Goal: Task Accomplishment & Management: Manage account settings

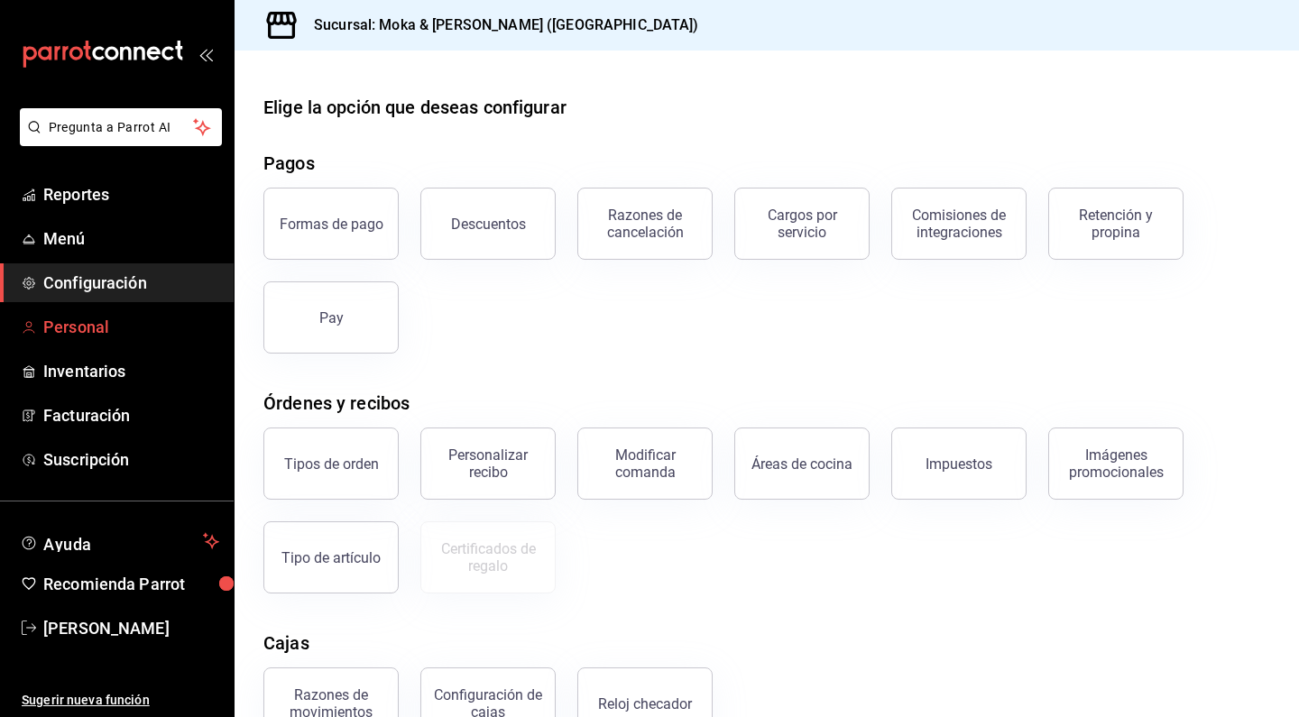
scroll to position [198, 0]
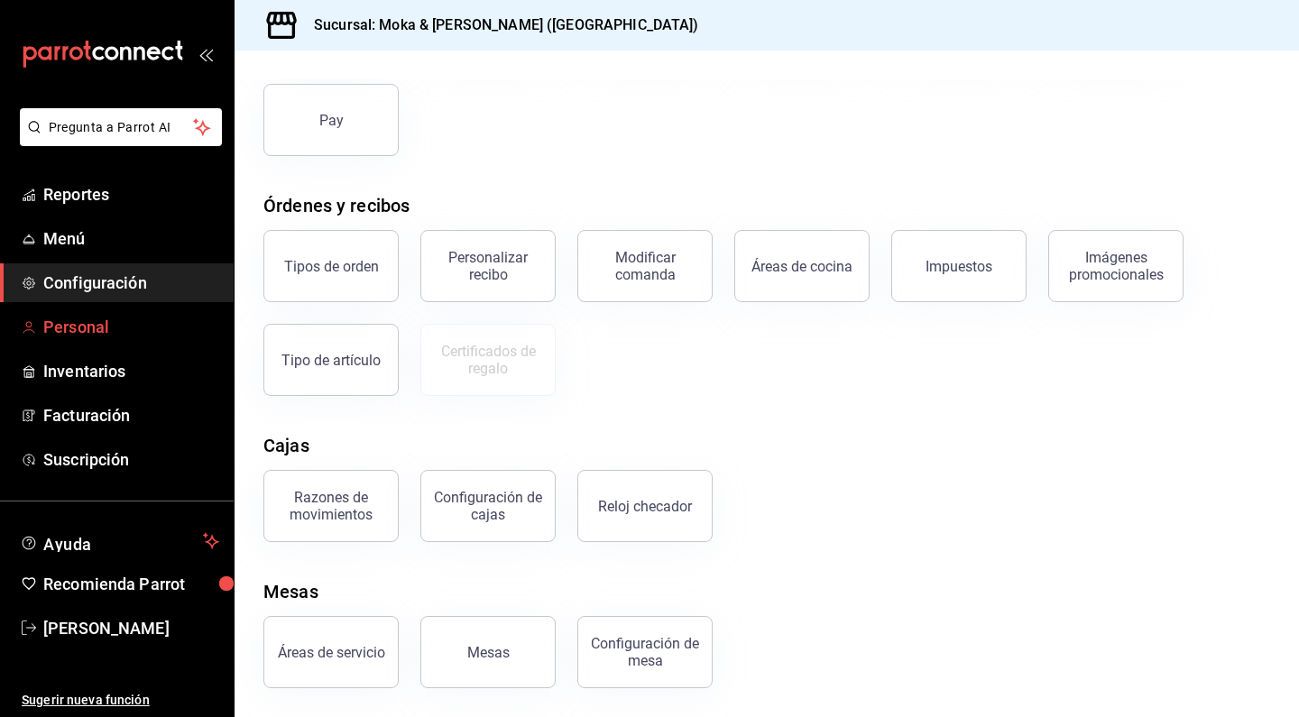
click at [73, 323] on span "Personal" at bounding box center [131, 327] width 176 height 24
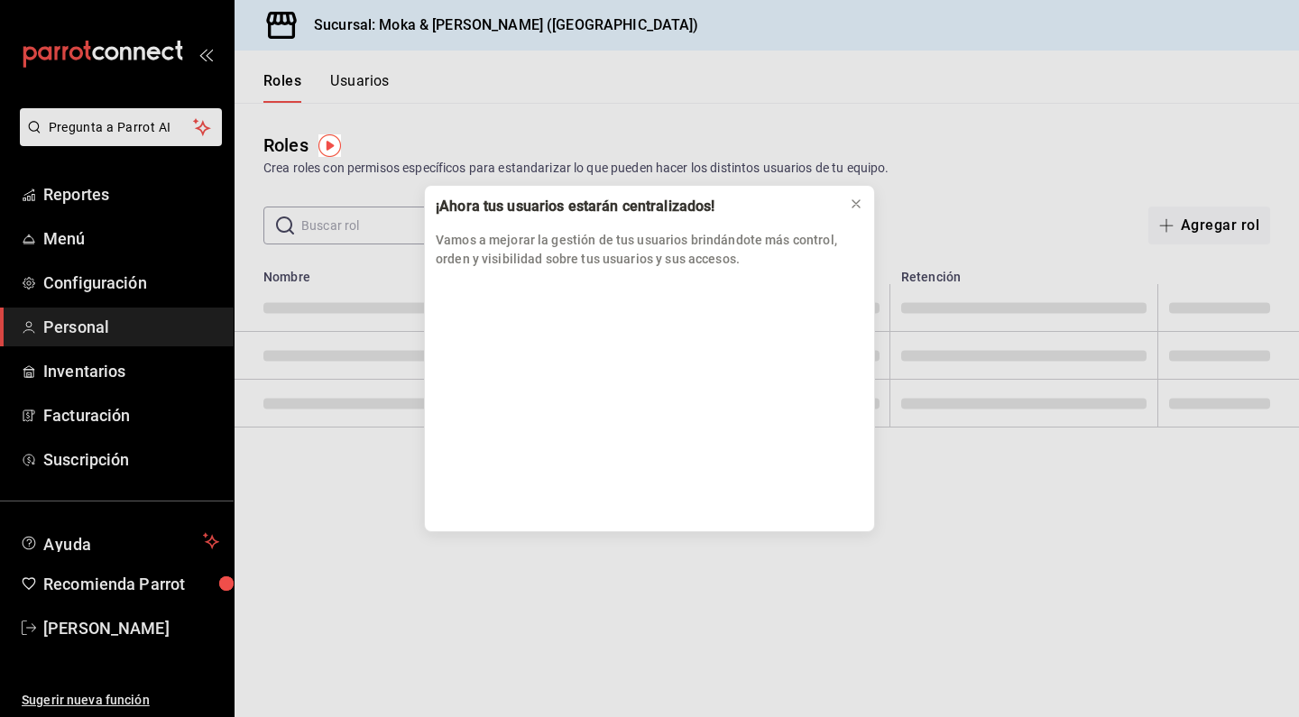
click at [854, 201] on icon at bounding box center [856, 204] width 14 height 14
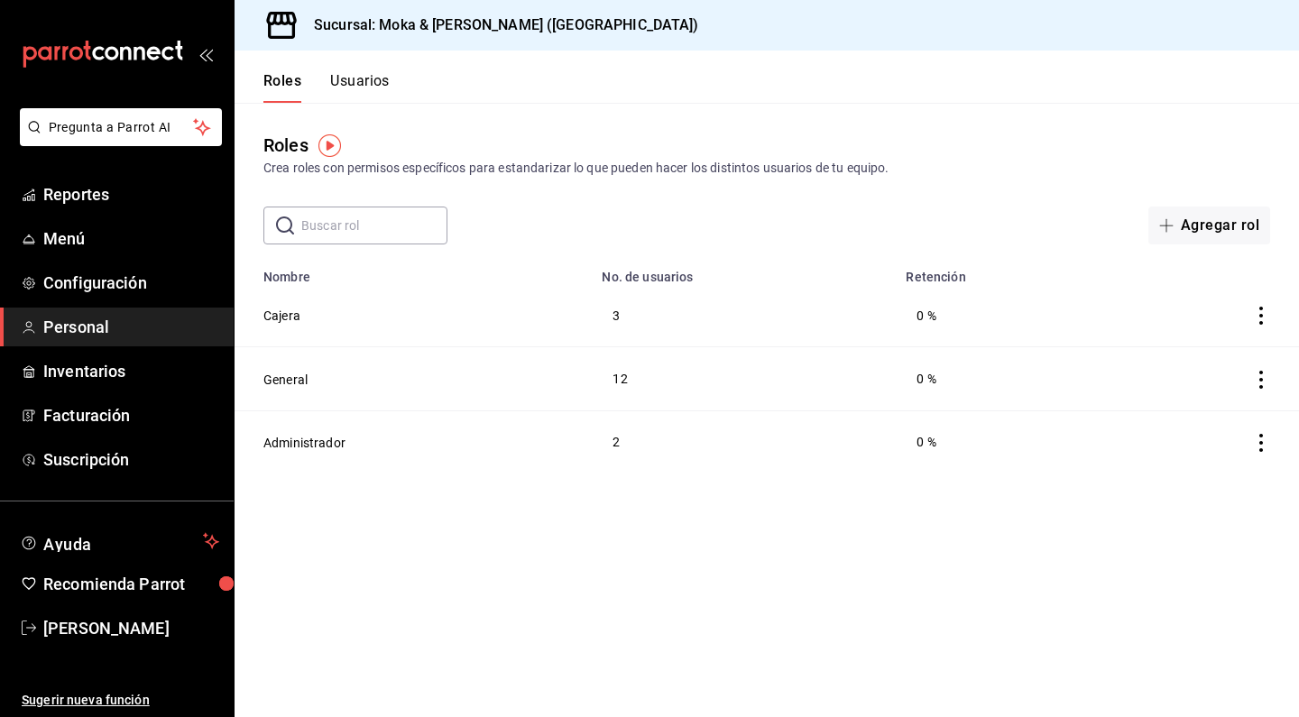
click at [359, 97] on button "Usuarios" at bounding box center [360, 87] width 60 height 31
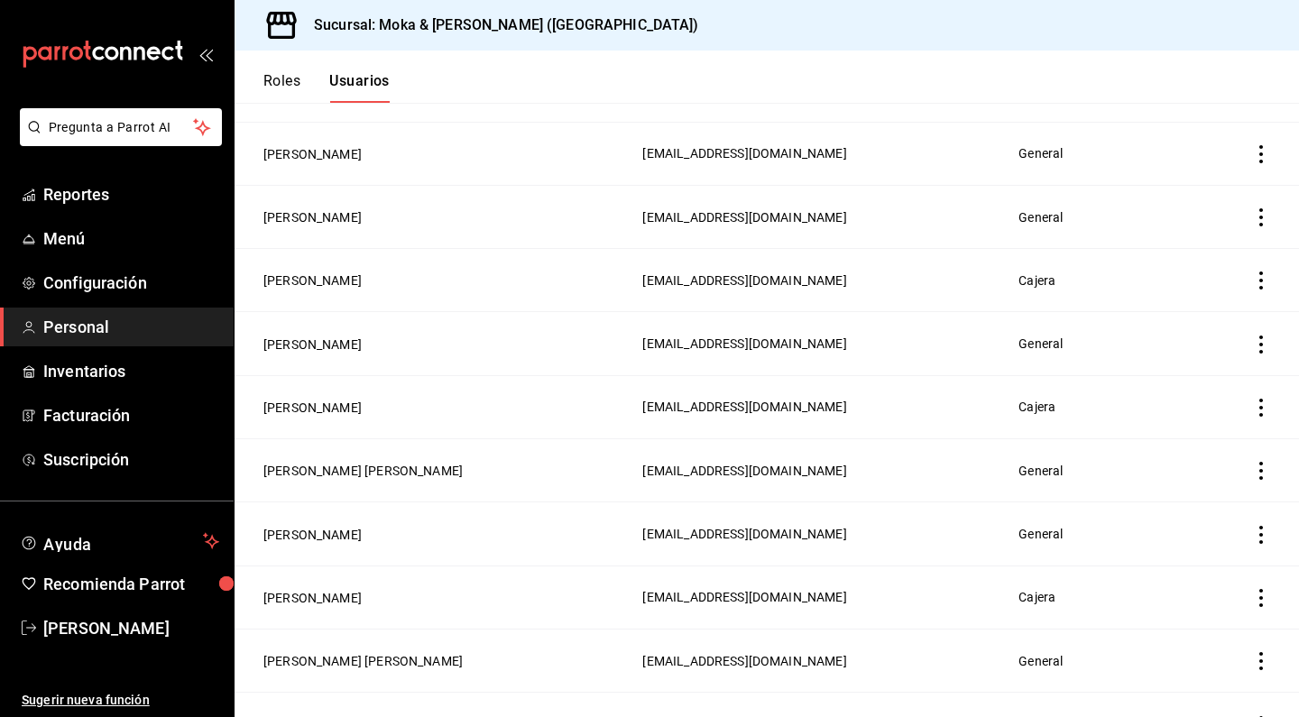
scroll to position [279, 0]
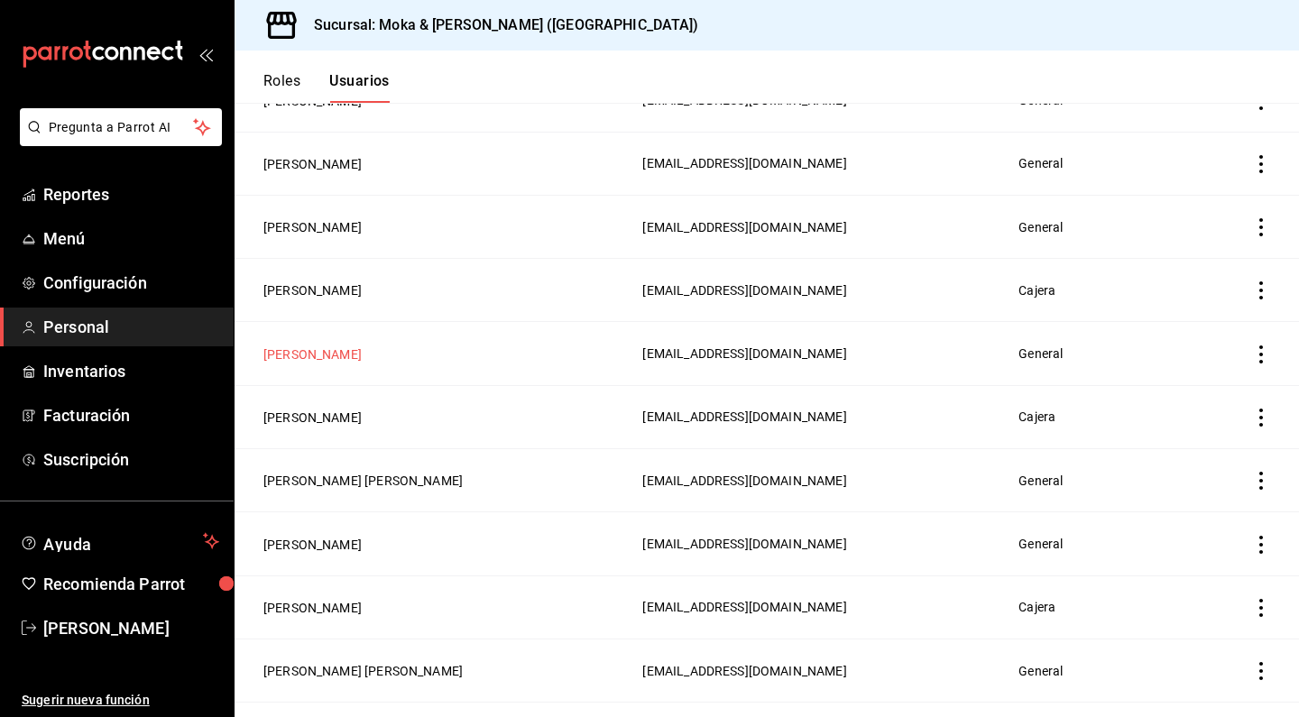
click at [356, 358] on button "[PERSON_NAME]" at bounding box center [312, 355] width 98 height 18
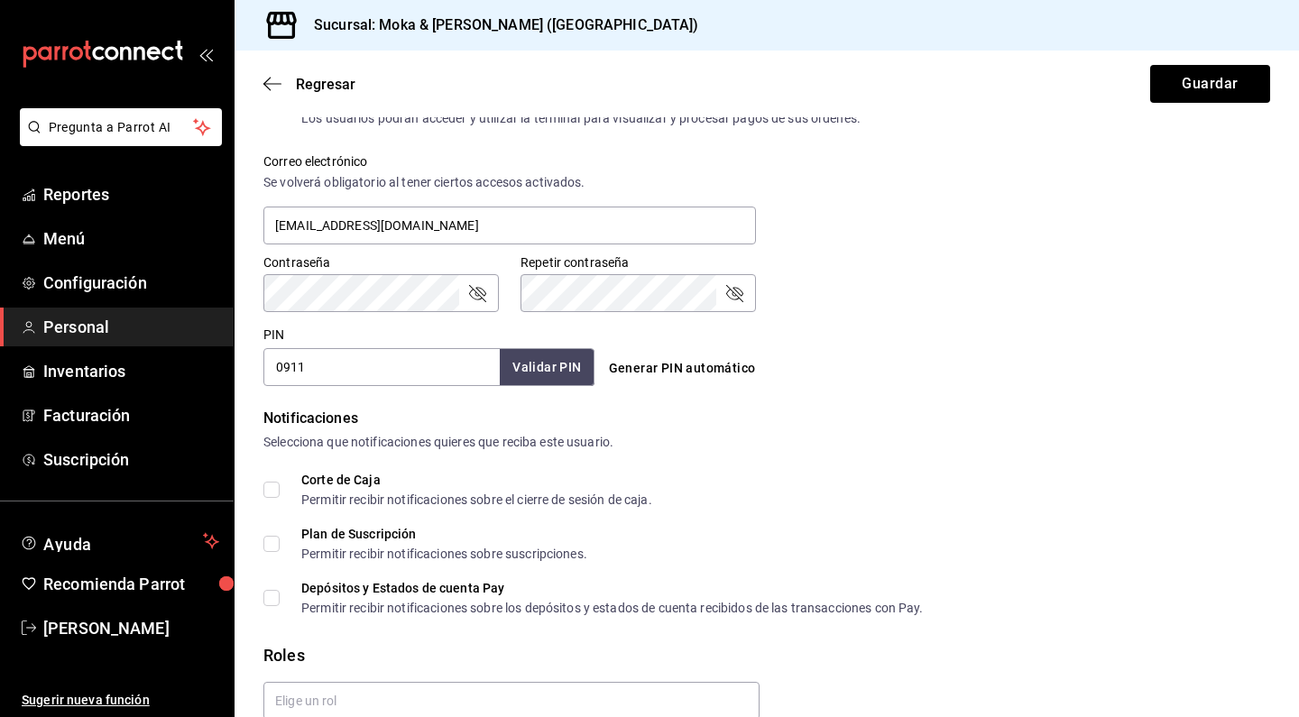
scroll to position [650, 0]
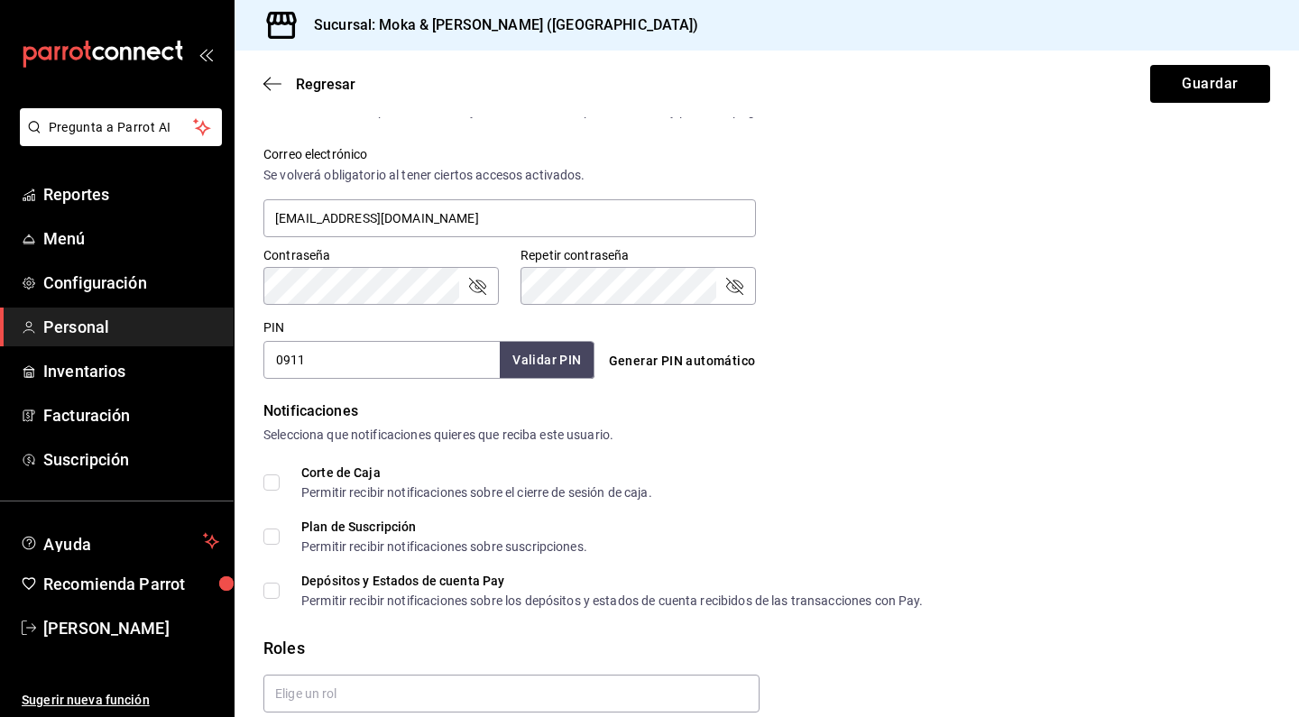
click at [319, 355] on input "0911" at bounding box center [381, 360] width 236 height 38
type input "0"
type input "1901"
click at [552, 365] on button "Validar PIN" at bounding box center [546, 360] width 96 height 39
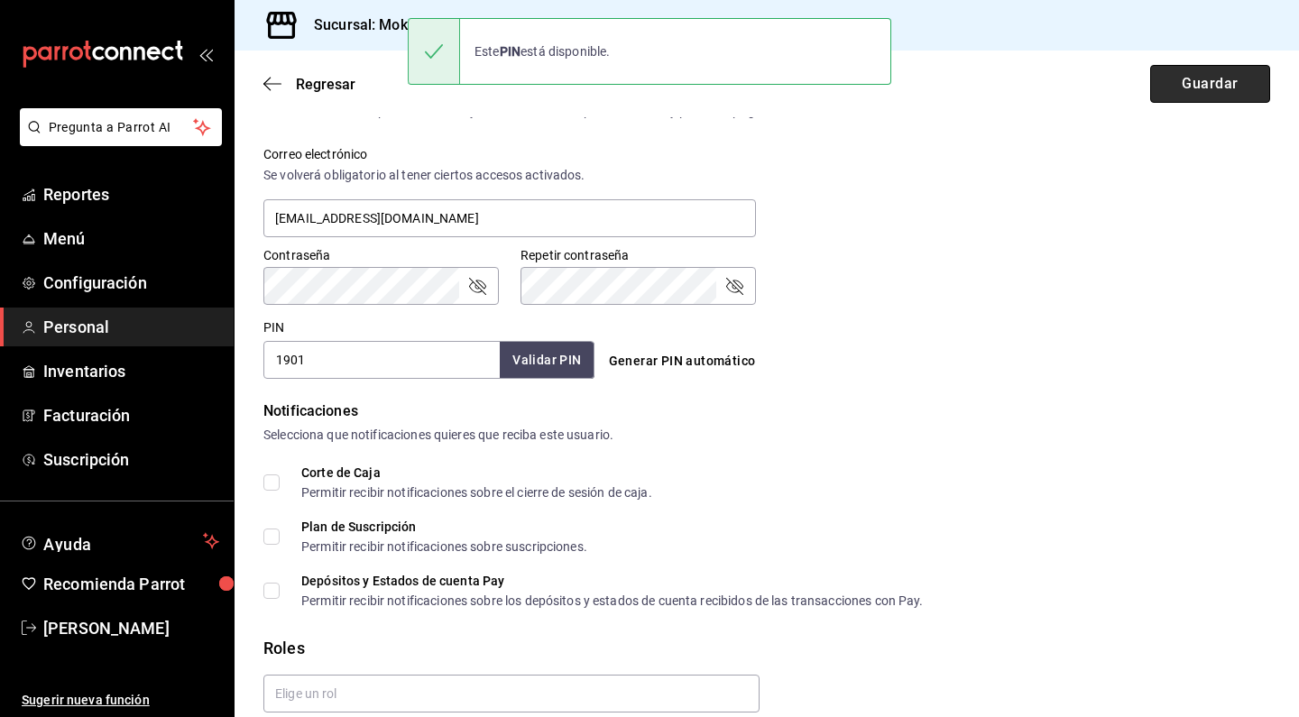
click at [1177, 79] on button "Guardar" at bounding box center [1210, 84] width 120 height 38
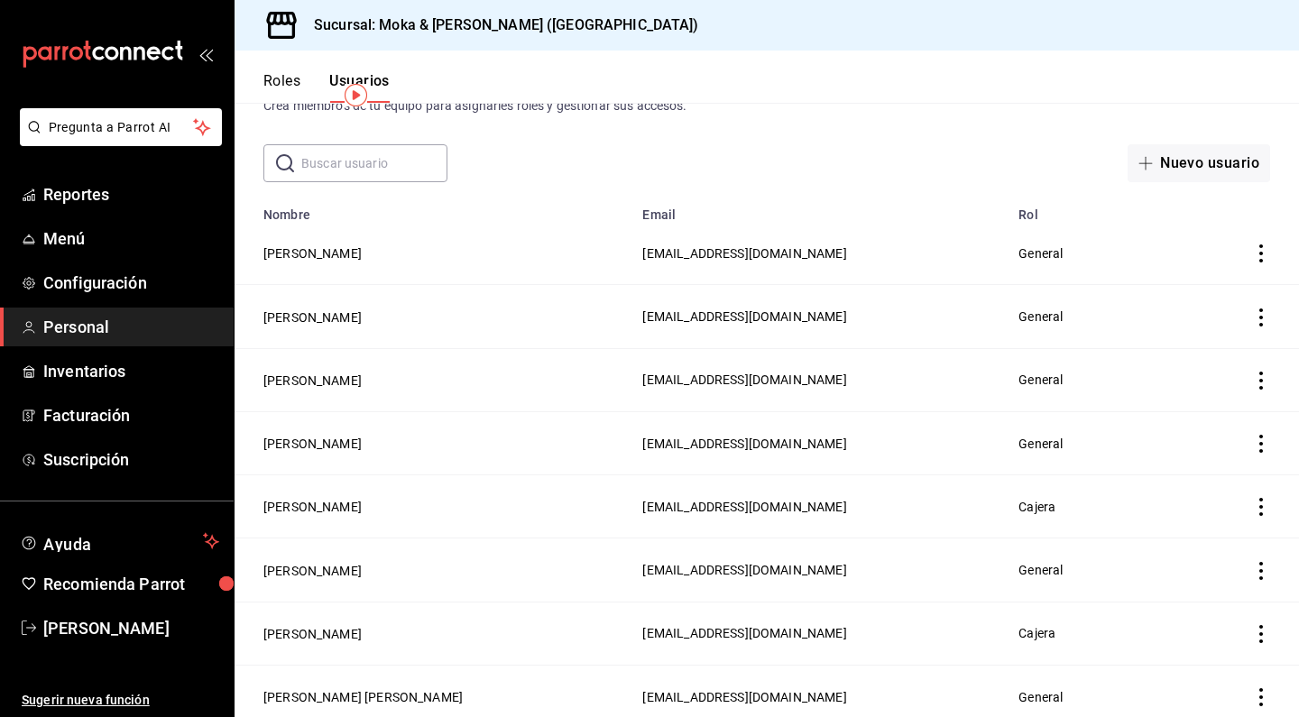
scroll to position [50, 0]
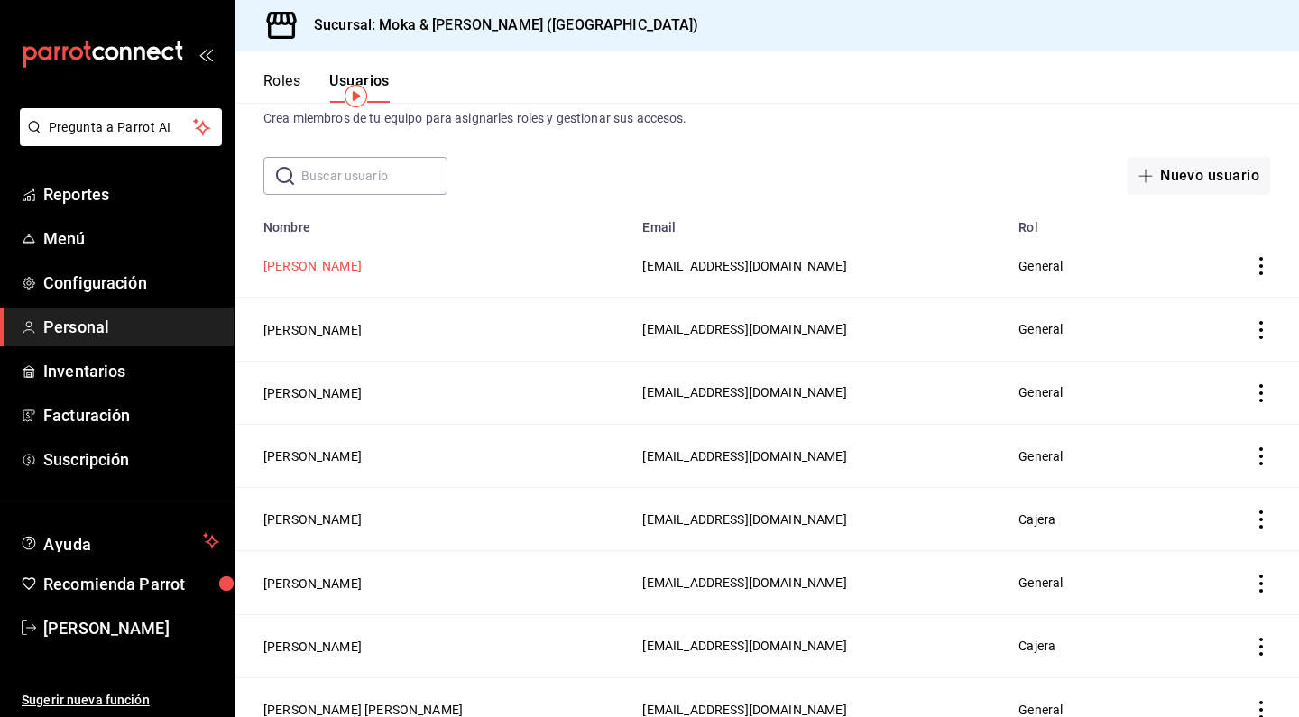
click at [362, 266] on button "[PERSON_NAME]" at bounding box center [312, 266] width 98 height 18
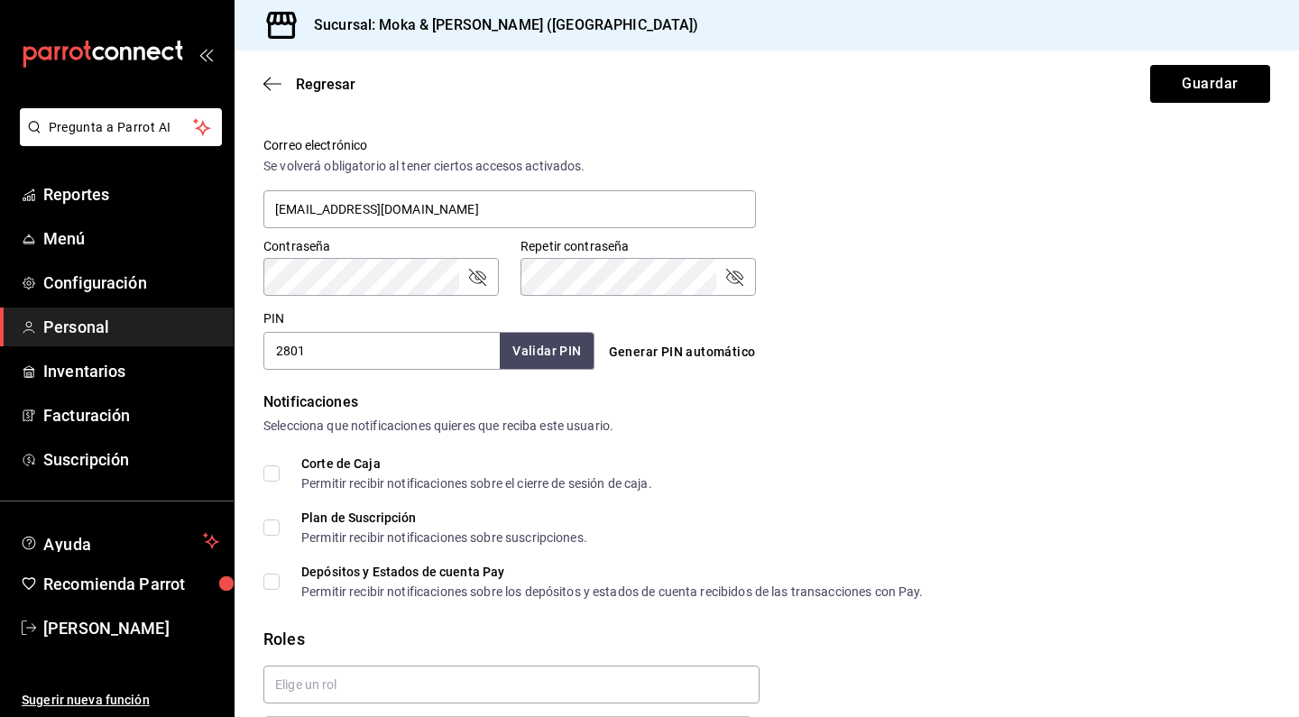
scroll to position [641, 0]
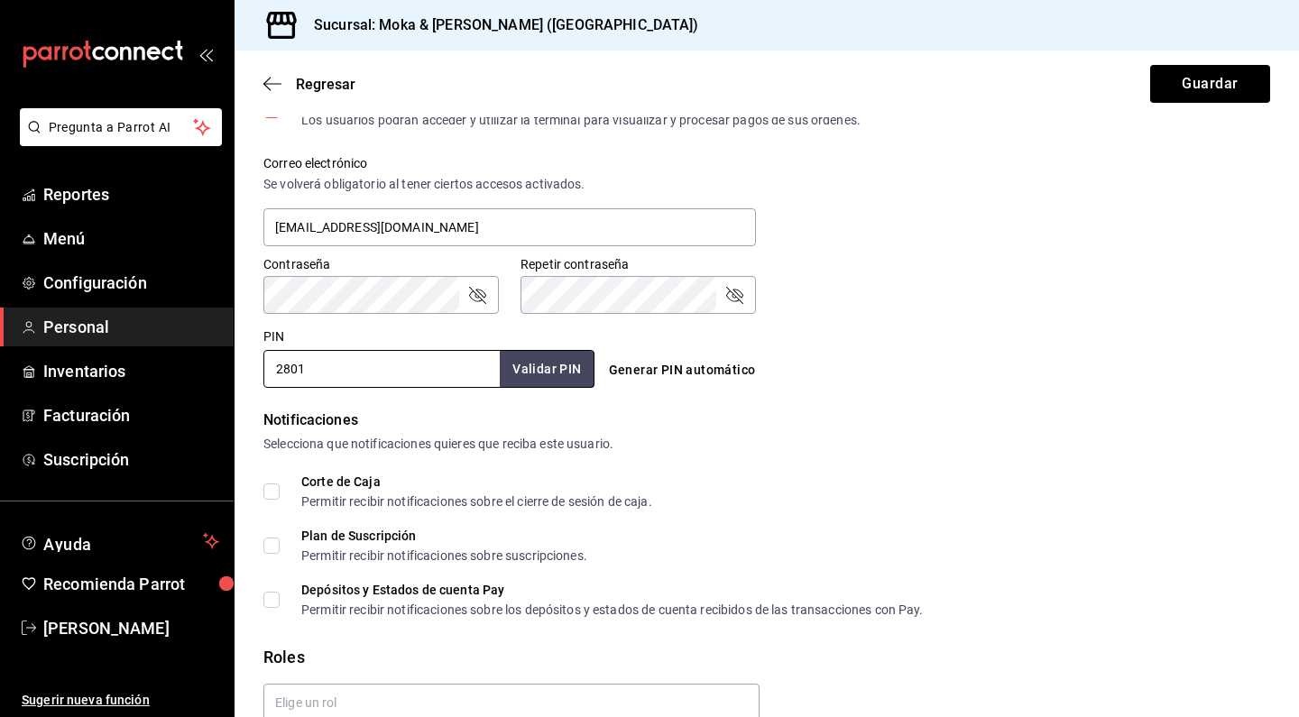
drag, startPoint x: 317, startPoint y: 371, endPoint x: 259, endPoint y: 371, distance: 57.7
click at [259, 371] on div "PIN 2801 Validar PIN ​" at bounding box center [425, 354] width 338 height 67
type input "1303"
click at [556, 355] on button "Validar PIN" at bounding box center [546, 369] width 96 height 39
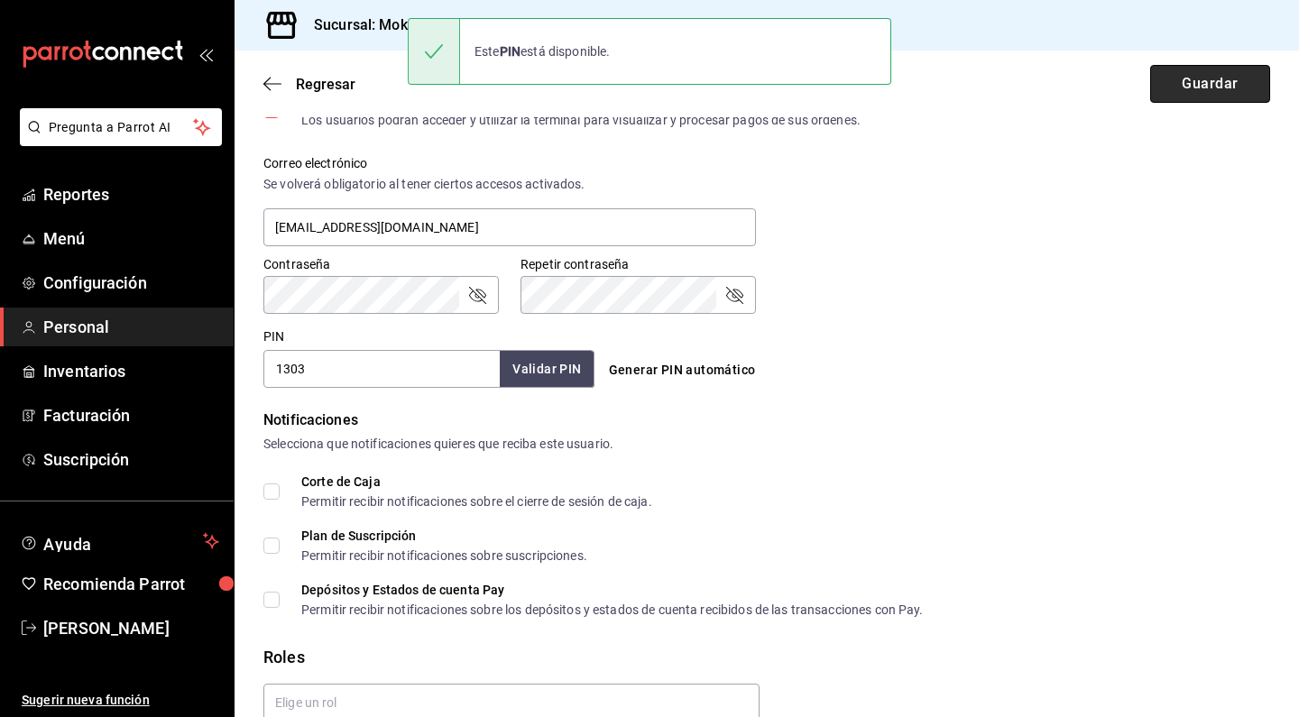
click at [1218, 82] on button "Guardar" at bounding box center [1210, 84] width 120 height 38
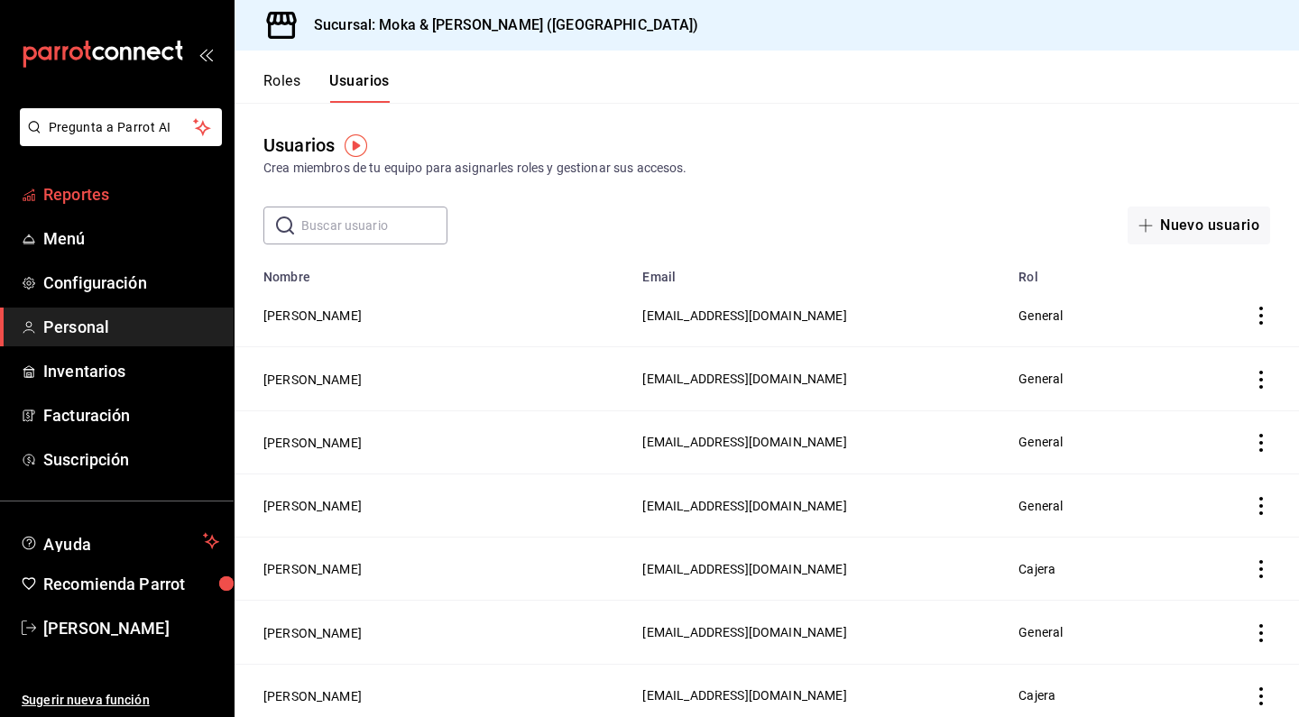
click at [86, 205] on span "Reportes" at bounding box center [131, 194] width 176 height 24
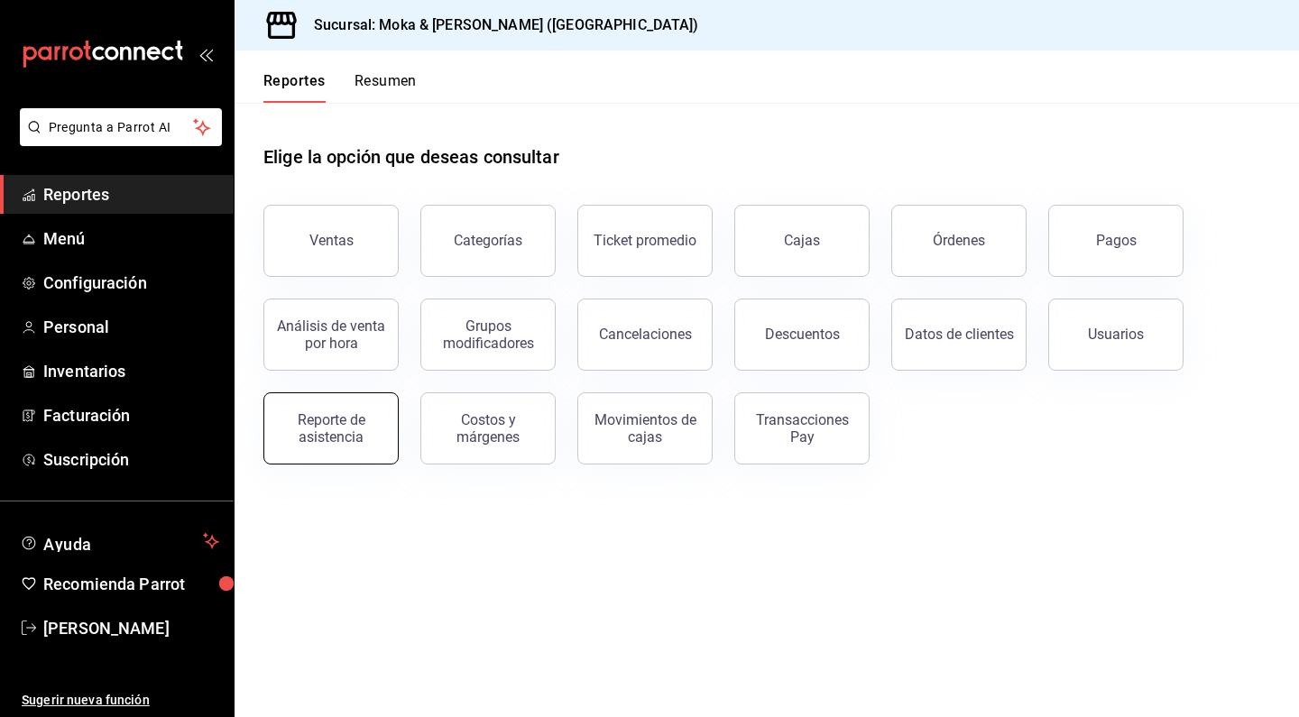
click at [376, 446] on button "Reporte de asistencia" at bounding box center [330, 428] width 135 height 72
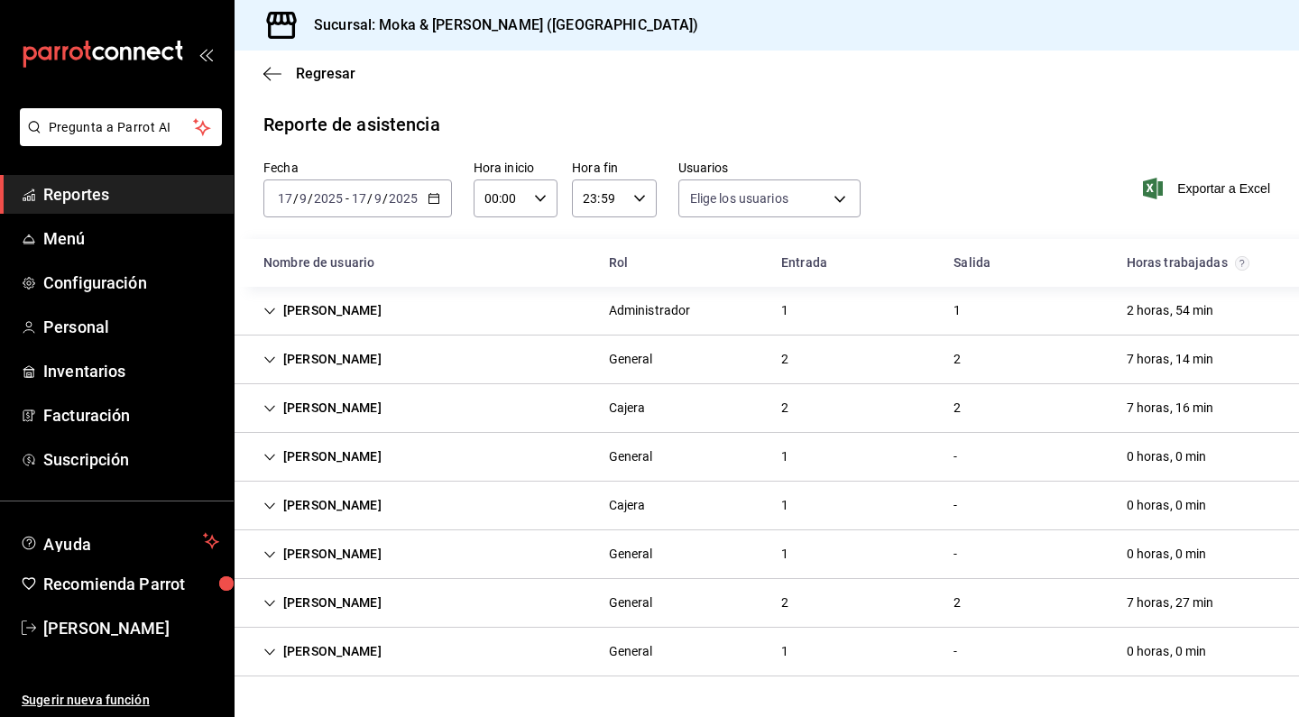
type input "71d8db49-9c01-40f1-a287-fd4d220d6fea,c7a73aea-5ea1-4072-a093-7dbf933144ab,111ea…"
click at [270, 409] on icon "Cell" at bounding box center [269, 408] width 13 height 13
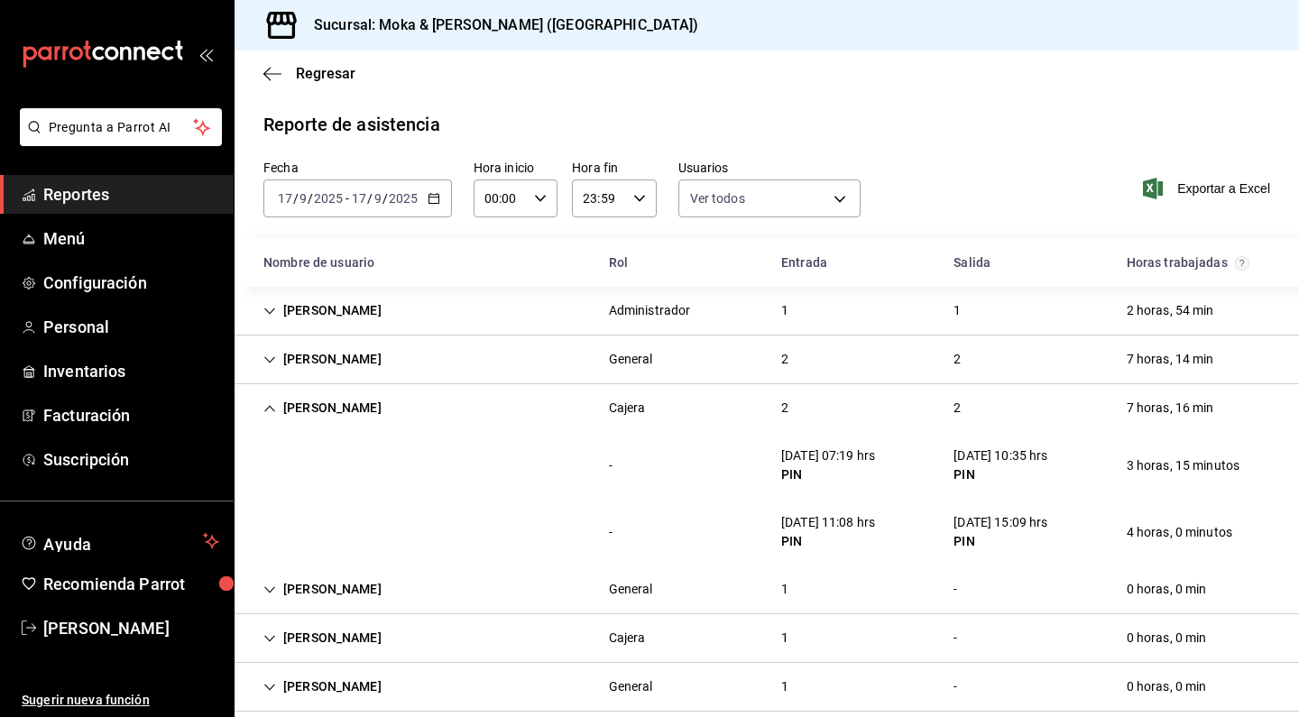
click at [266, 410] on icon "Cell" at bounding box center [269, 408] width 13 height 13
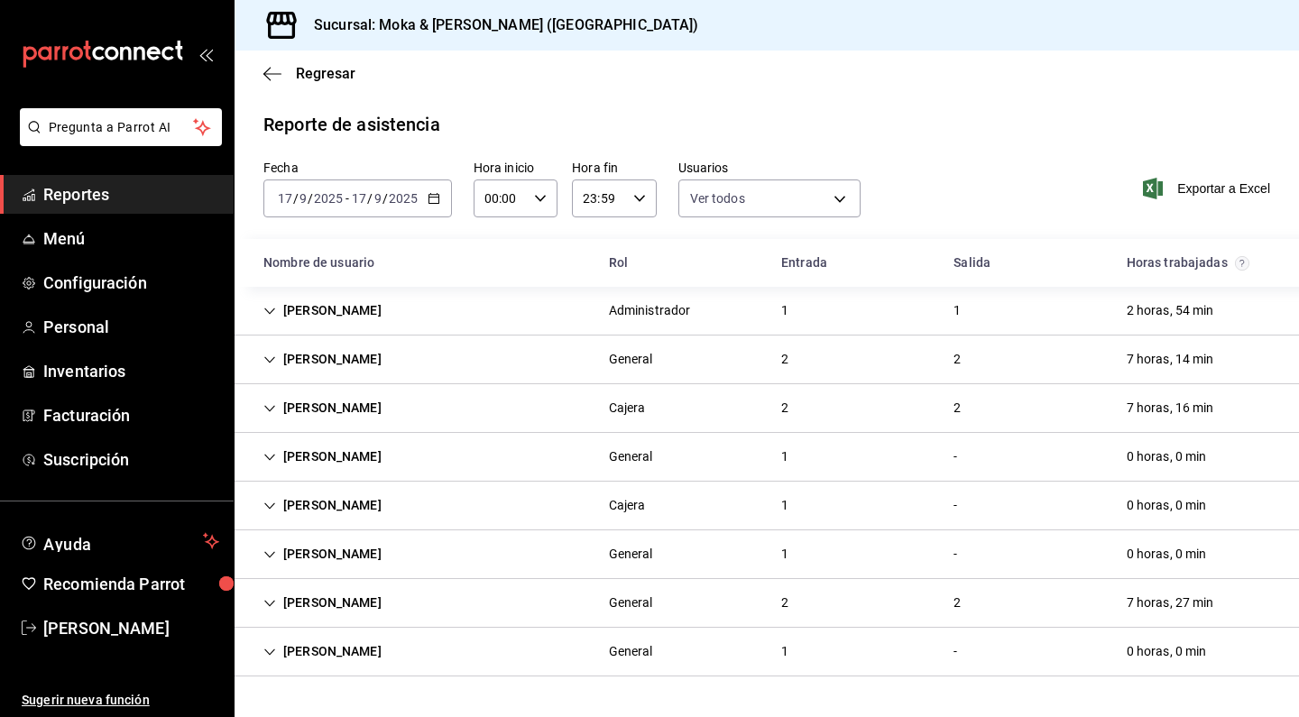
click at [263, 361] on icon "Cell" at bounding box center [269, 360] width 13 height 13
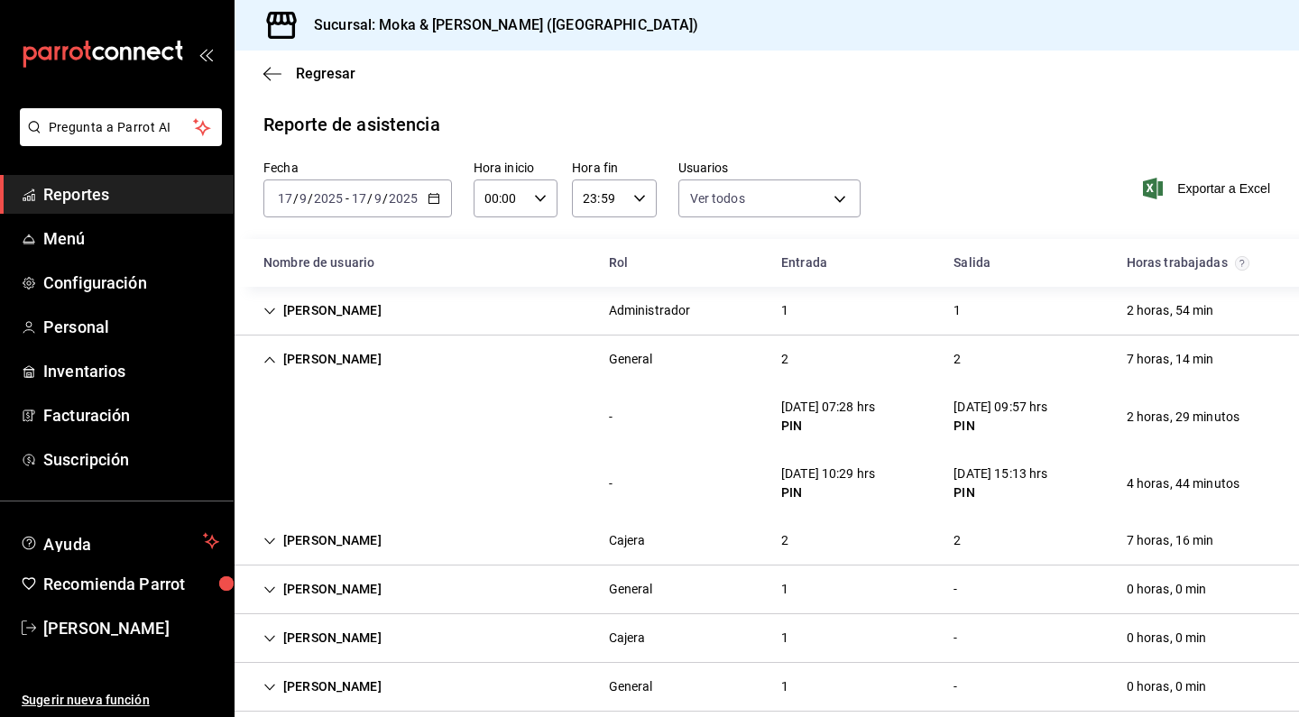
click at [263, 358] on div "[PERSON_NAME]" at bounding box center [322, 359] width 147 height 33
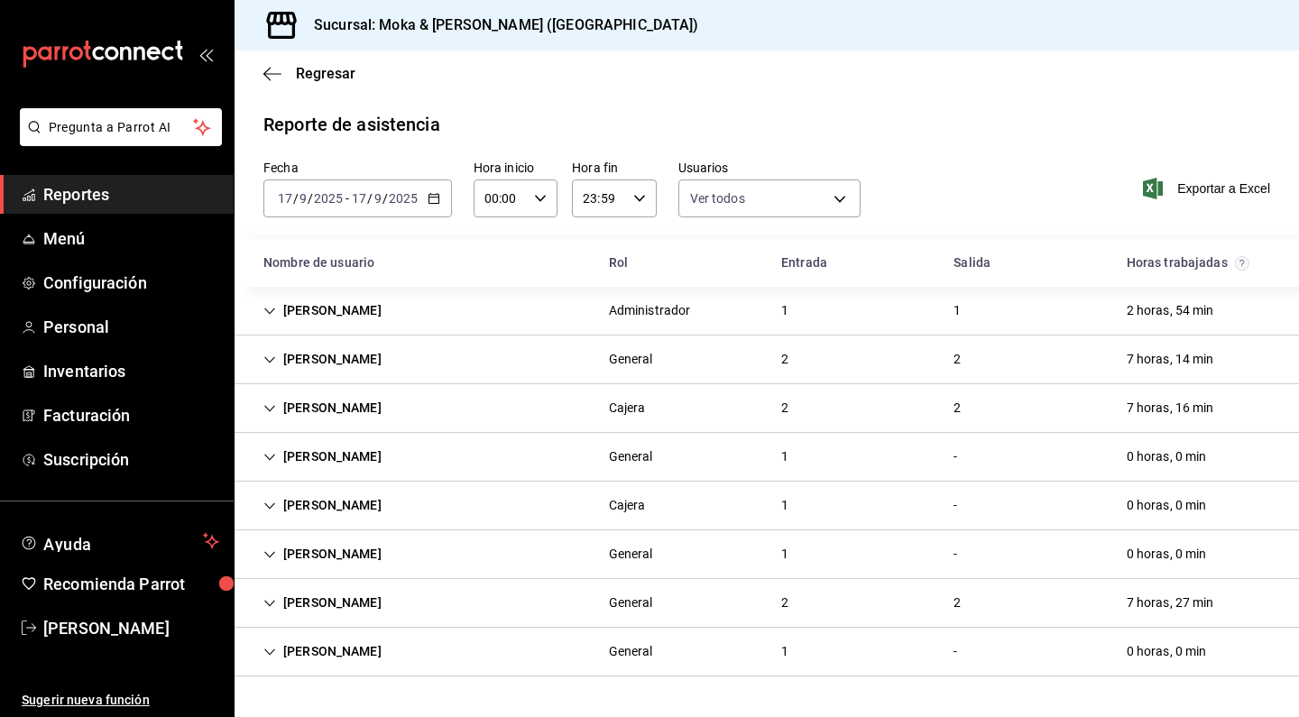
click at [273, 603] on icon "Cell" at bounding box center [269, 603] width 11 height 6
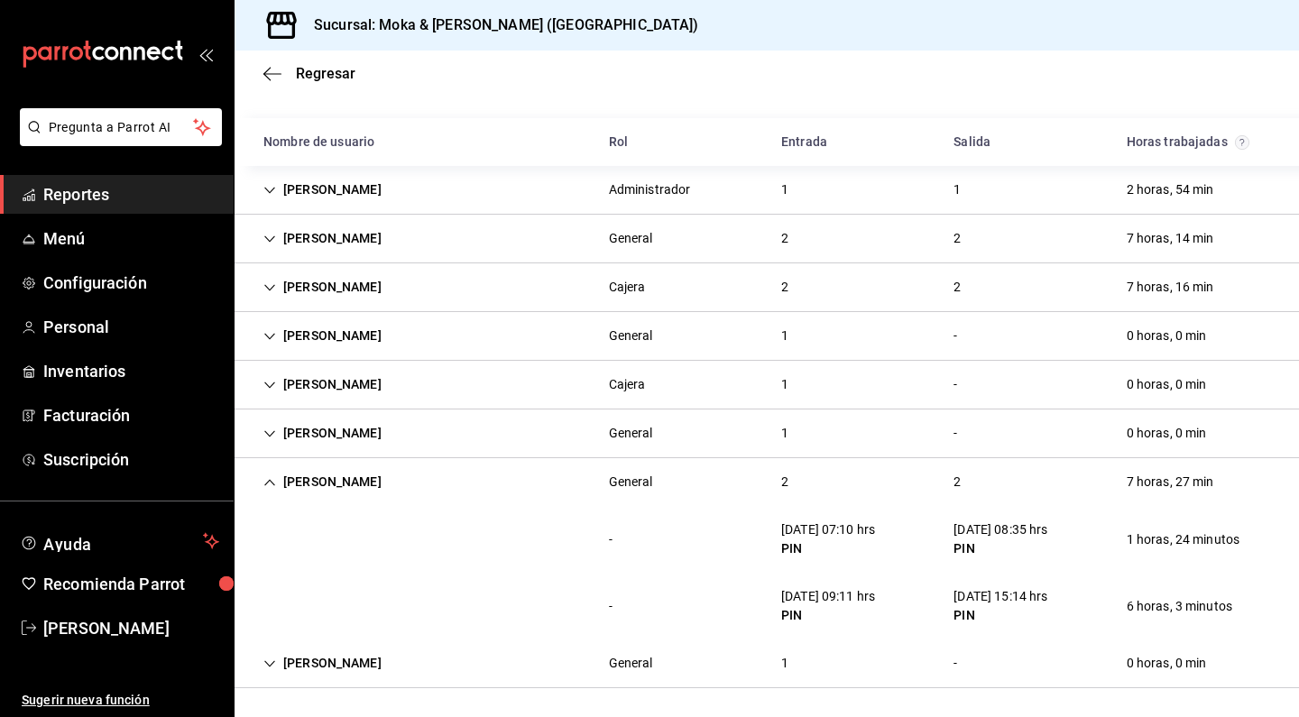
click at [268, 482] on icon "Cell" at bounding box center [269, 482] width 11 height 6
